Goal: Task Accomplishment & Management: Use online tool/utility

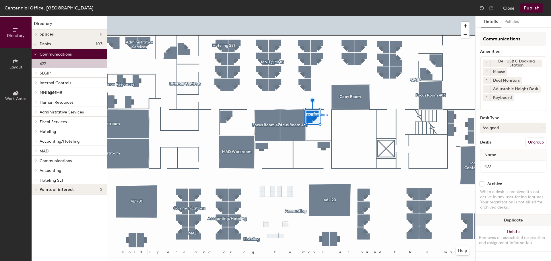
click at [520, 217] on button "Duplicate" at bounding box center [512, 220] width 75 height 11
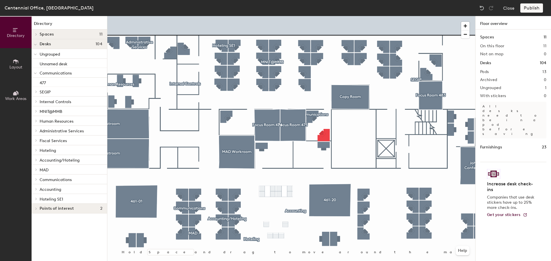
click at [325, 16] on div at bounding box center [291, 16] width 368 height 0
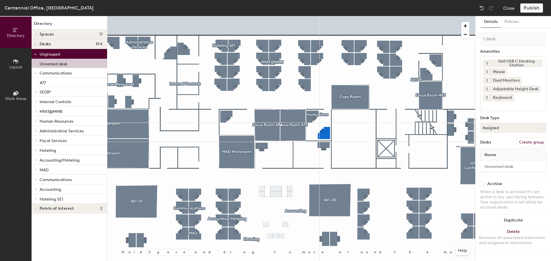
click at [339, 16] on div at bounding box center [291, 16] width 368 height 0
click at [499, 169] on input at bounding box center [512, 167] width 63 height 8
type input "470-02"
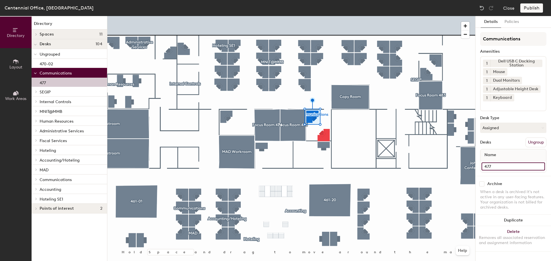
drag, startPoint x: 491, startPoint y: 168, endPoint x: 495, endPoint y: 168, distance: 3.2
click at [492, 168] on input "477" at bounding box center [512, 167] width 63 height 8
type input "477-01"
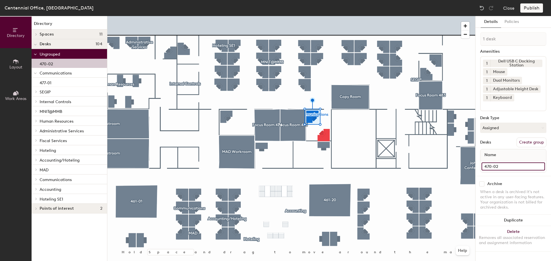
click at [502, 169] on input "470-02" at bounding box center [512, 167] width 63 height 8
click at [491, 168] on input "470-02" at bounding box center [512, 167] width 63 height 8
type input "477-02"
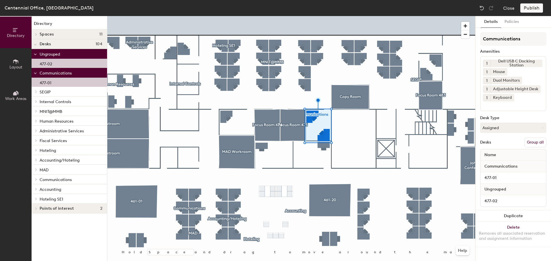
click at [534, 141] on button "Group all" at bounding box center [535, 143] width 22 height 10
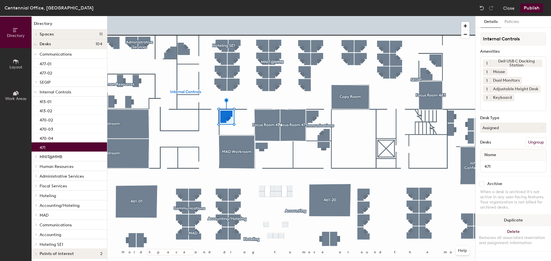
click at [507, 220] on button "Duplicate" at bounding box center [512, 220] width 75 height 11
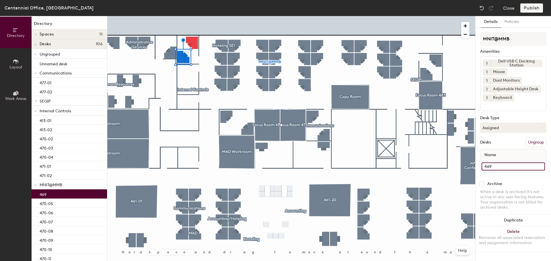
click at [498, 166] on input "469" at bounding box center [512, 167] width 63 height 8
click at [499, 167] on input "469" at bounding box center [512, 167] width 63 height 8
type input "469-01"
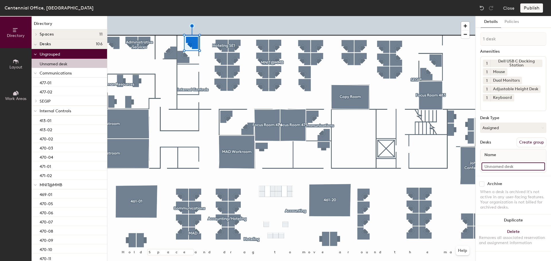
click at [505, 166] on input at bounding box center [512, 167] width 63 height 8
type input "469-02"
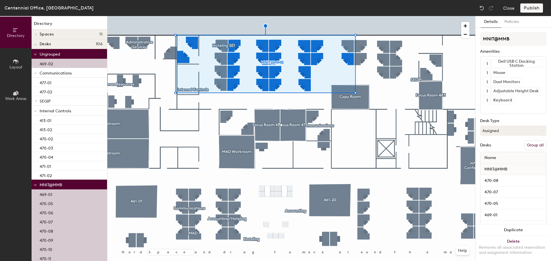
click at [534, 146] on button "Group all" at bounding box center [535, 146] width 22 height 10
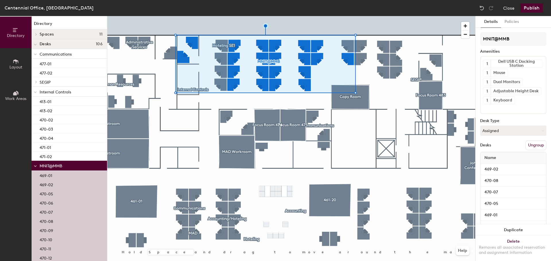
click at [222, 16] on div at bounding box center [291, 16] width 368 height 0
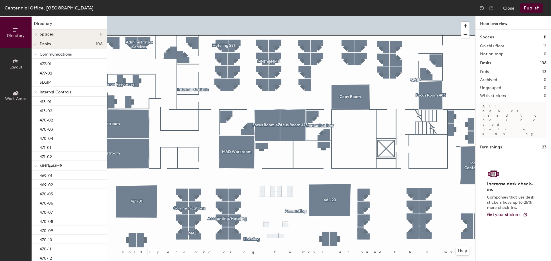
click at [186, 16] on div at bounding box center [291, 16] width 368 height 0
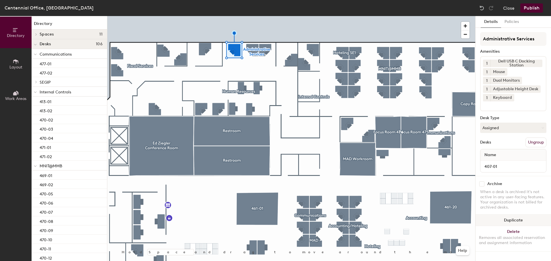
click at [523, 222] on button "Duplicate" at bounding box center [512, 220] width 75 height 11
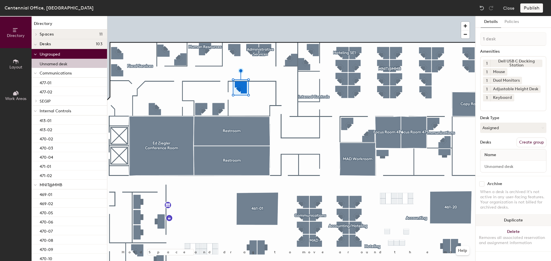
click at [519, 218] on button "Duplicate" at bounding box center [512, 220] width 75 height 11
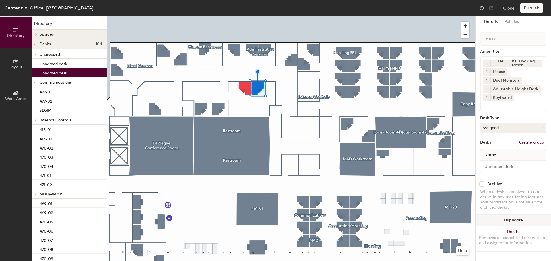
click at [518, 218] on button "Duplicate" at bounding box center [512, 220] width 75 height 11
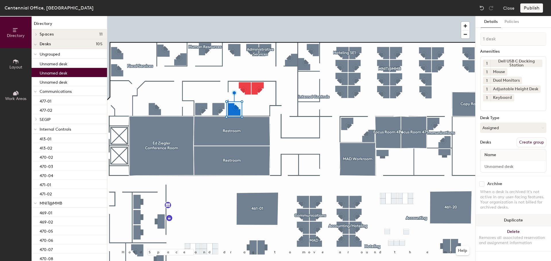
click at [511, 219] on button "Duplicate" at bounding box center [512, 220] width 75 height 11
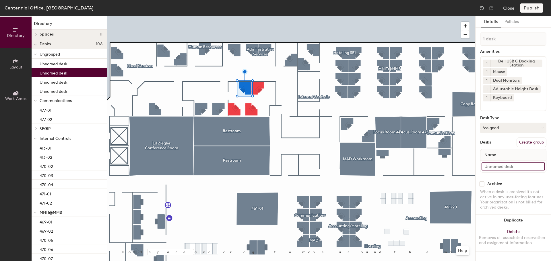
click at [505, 169] on input at bounding box center [512, 167] width 63 height 8
type input "412-01"
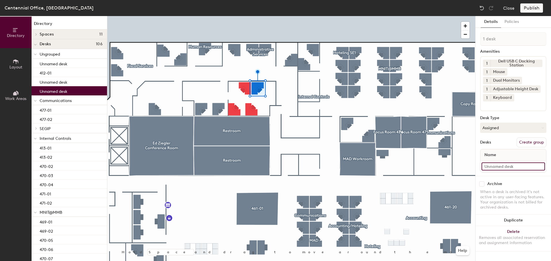
click at [488, 170] on input at bounding box center [512, 167] width 63 height 8
type input "412-02"
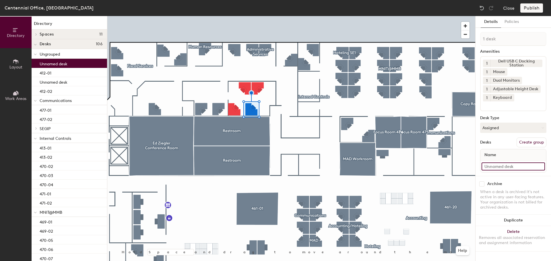
click at [503, 164] on input at bounding box center [512, 167] width 63 height 8
type input "412-03"
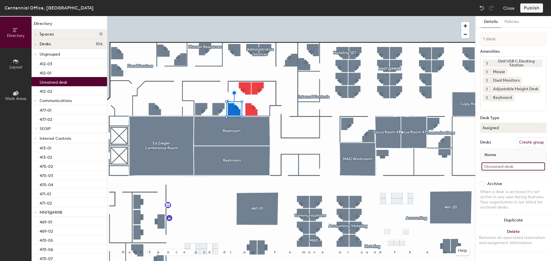
click at [496, 166] on input at bounding box center [512, 167] width 63 height 8
type input "412-04"
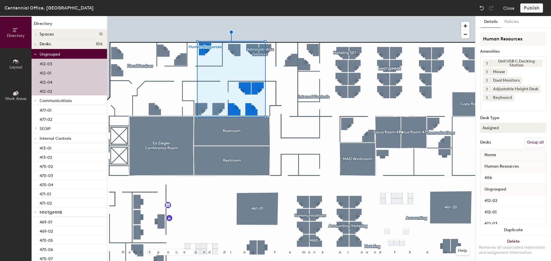
click at [534, 143] on button "Group all" at bounding box center [535, 143] width 22 height 10
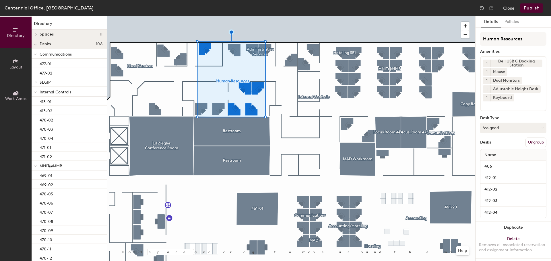
click at [538, 7] on button "Publish" at bounding box center [531, 7] width 23 height 9
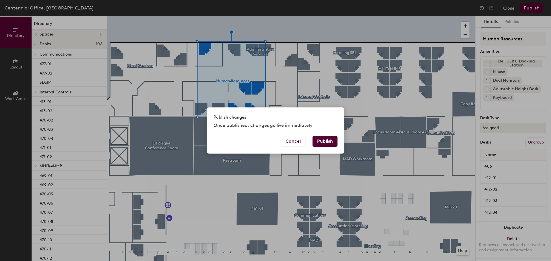
click at [333, 139] on button "Publish" at bounding box center [324, 141] width 25 height 11
